Goal: Information Seeking & Learning: Learn about a topic

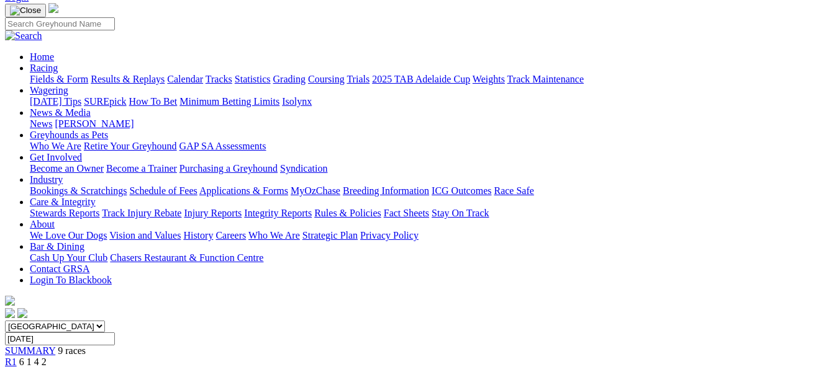
scroll to position [62, 0]
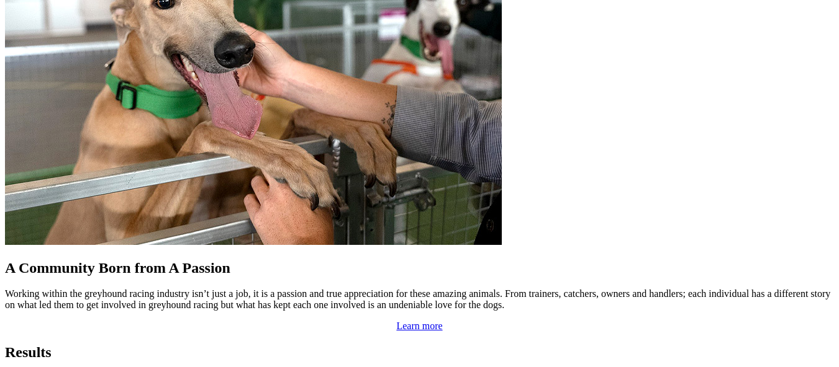
scroll to position [1055, 0]
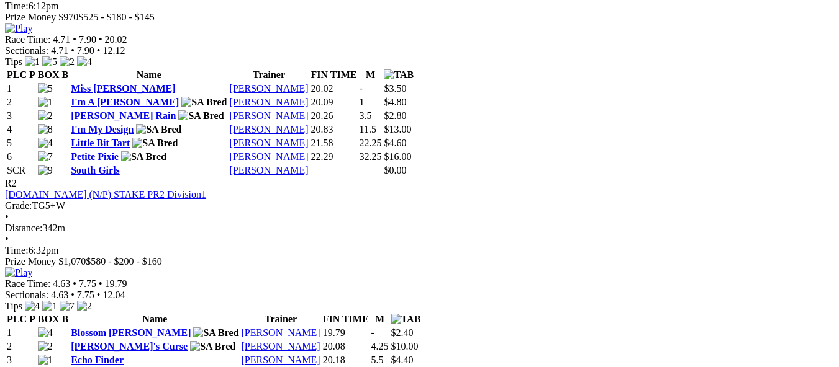
scroll to position [683, 0]
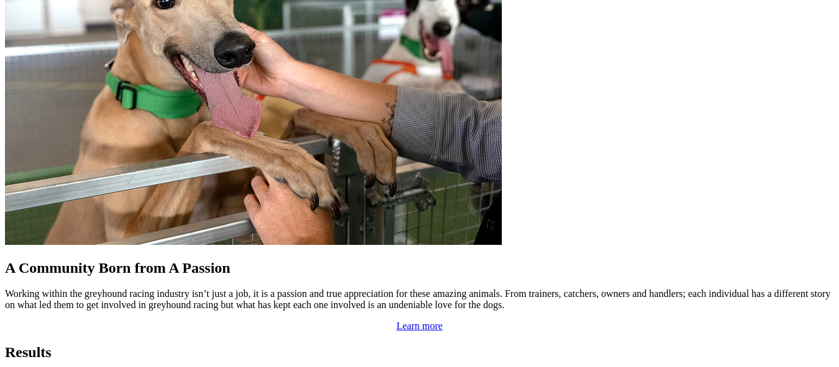
scroll to position [1055, 0]
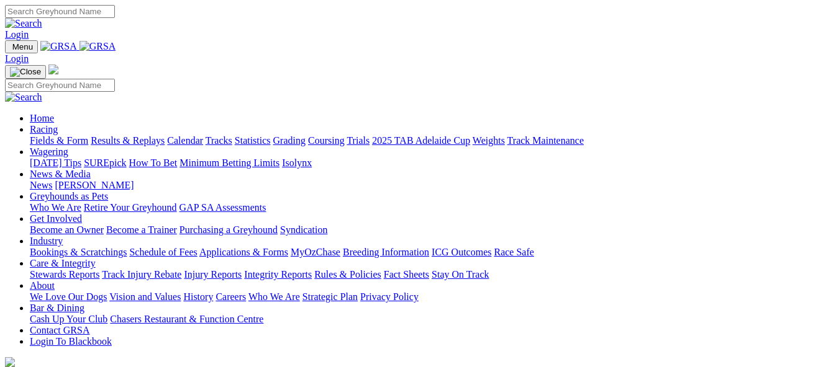
scroll to position [434, 0]
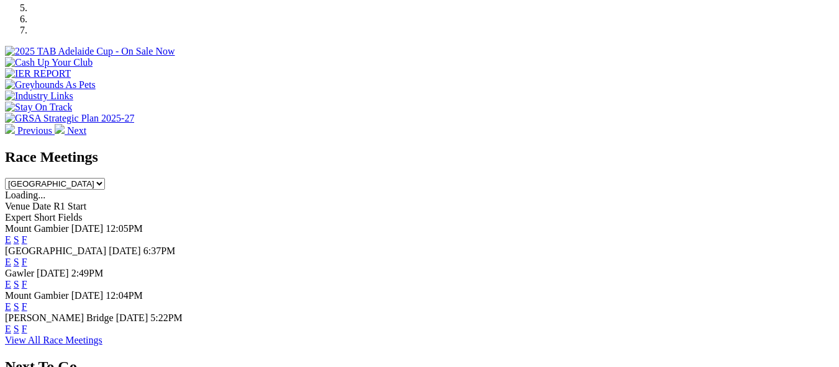
click at [27, 324] on link "F" at bounding box center [25, 329] width 6 height 11
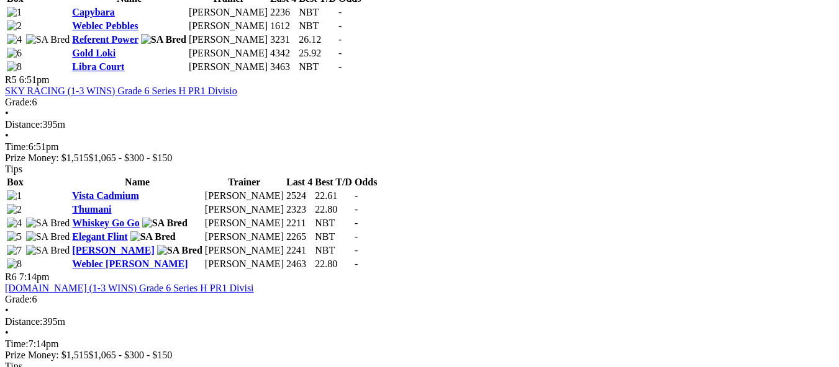
scroll to position [1365, 0]
